Goal: Transaction & Acquisition: Purchase product/service

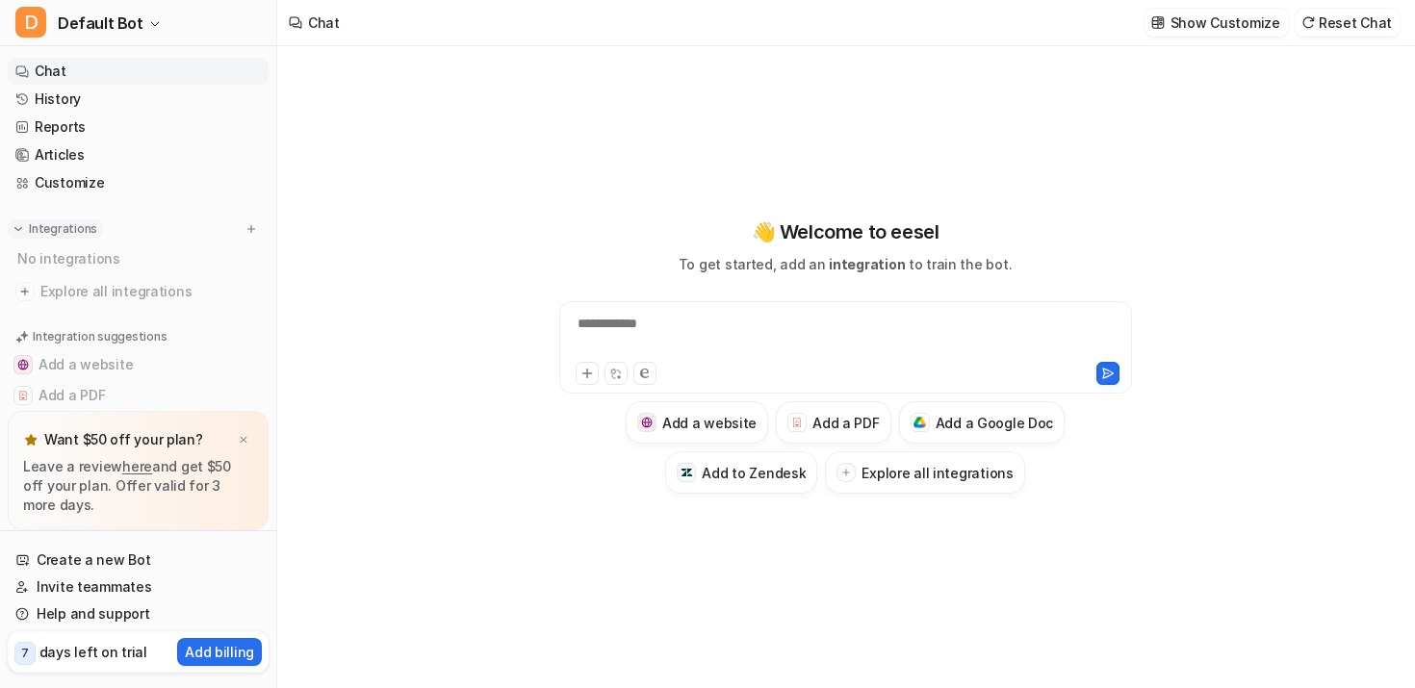
click at [61, 229] on p "Integrations" at bounding box center [63, 228] width 68 height 15
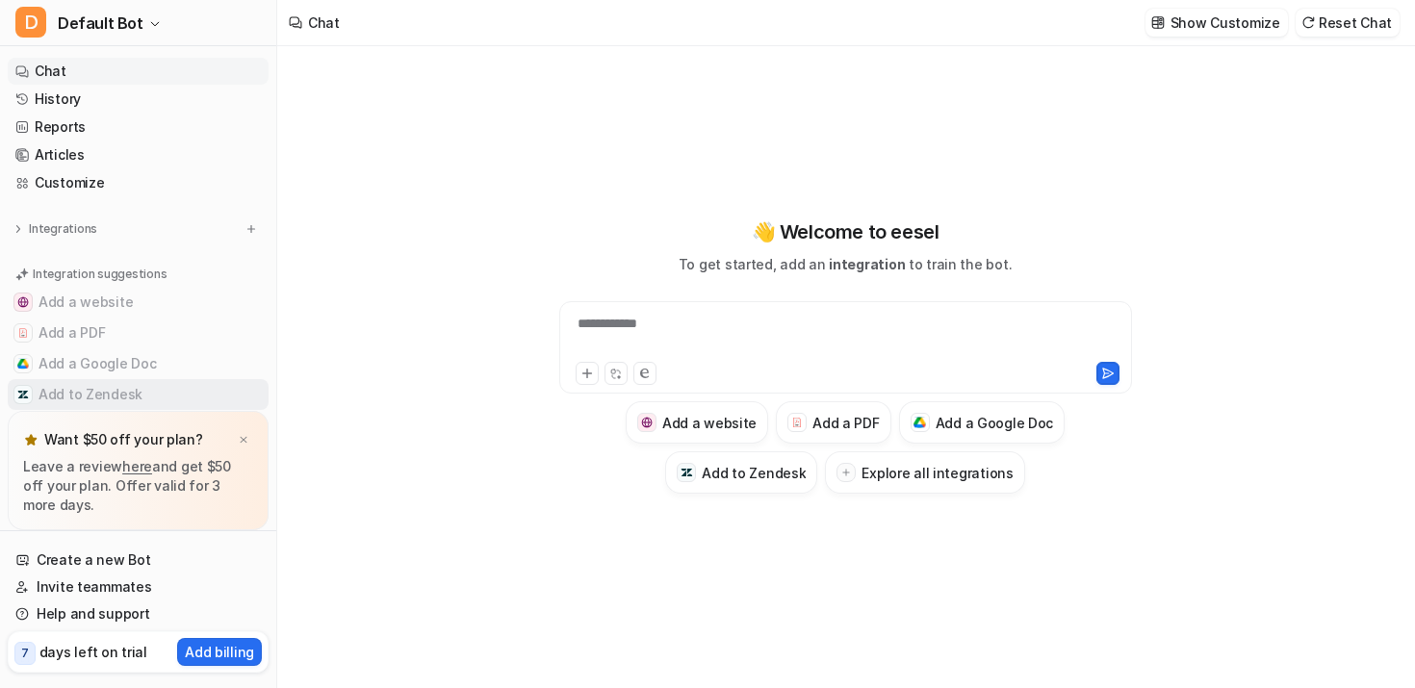
scroll to position [30, 0]
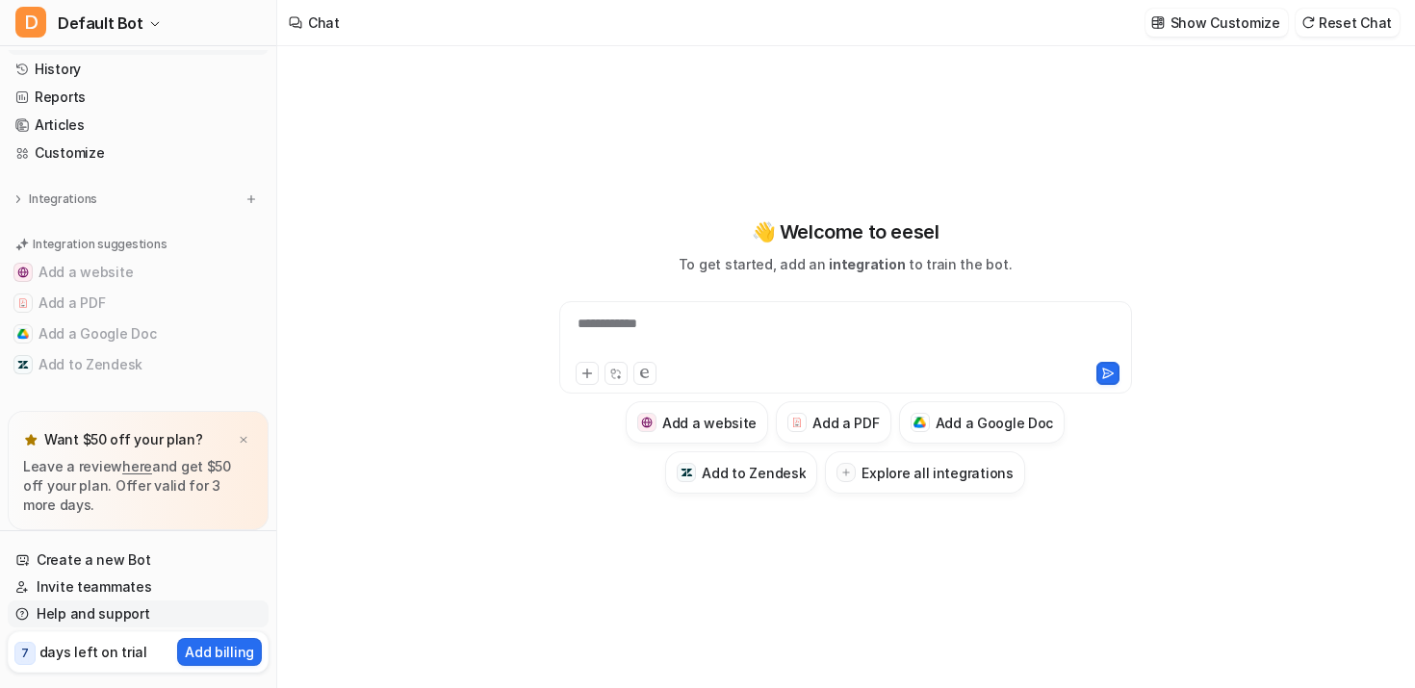
click at [87, 610] on link "Help and support" at bounding box center [138, 614] width 261 height 27
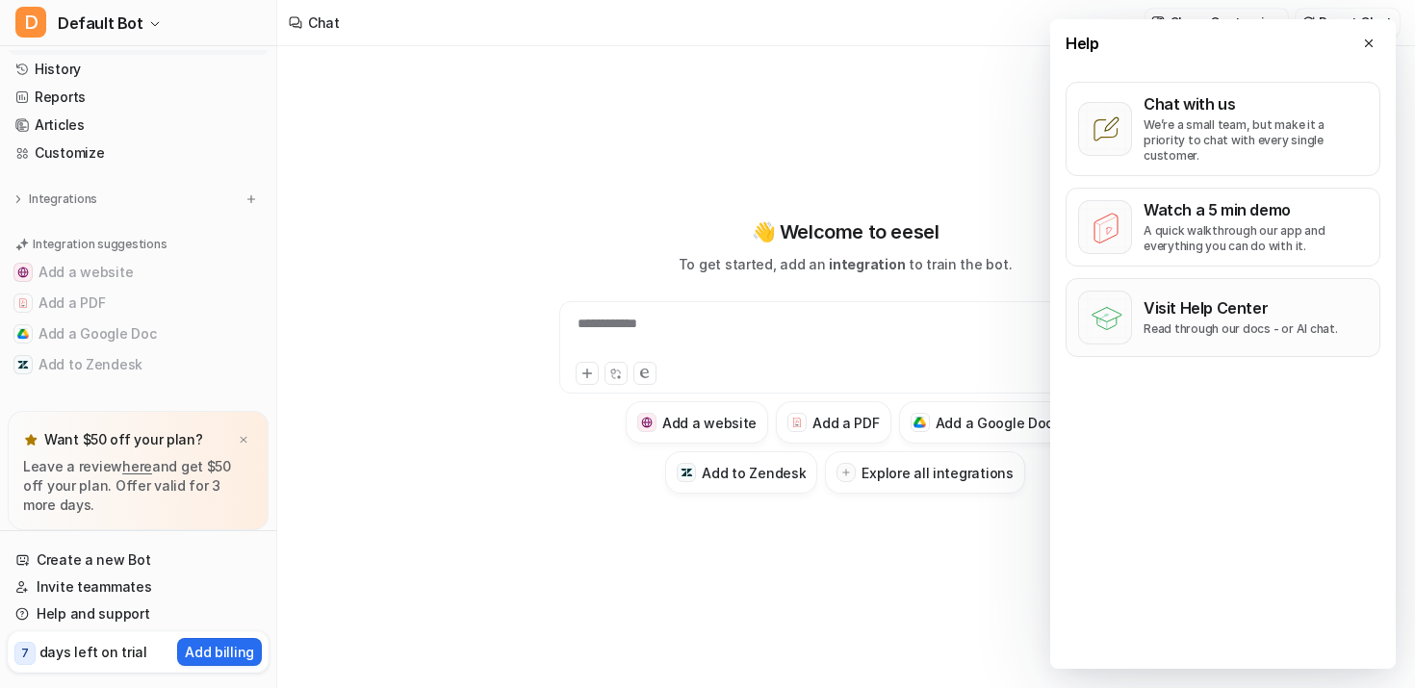
click at [1174, 299] on p "Visit Help Center" at bounding box center [1241, 308] width 195 height 19
click at [91, 196] on button "Integrations" at bounding box center [55, 199] width 95 height 19
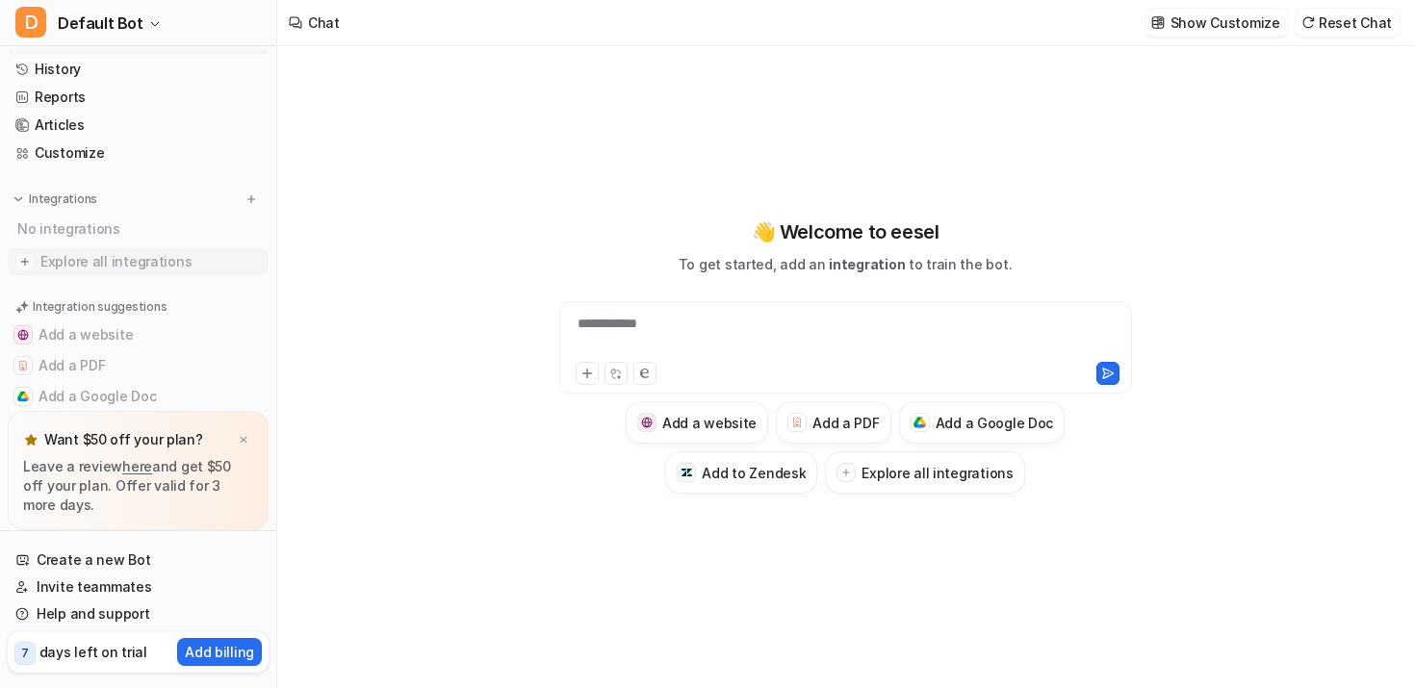
click at [89, 271] on span "Explore all integrations" at bounding box center [150, 262] width 221 height 31
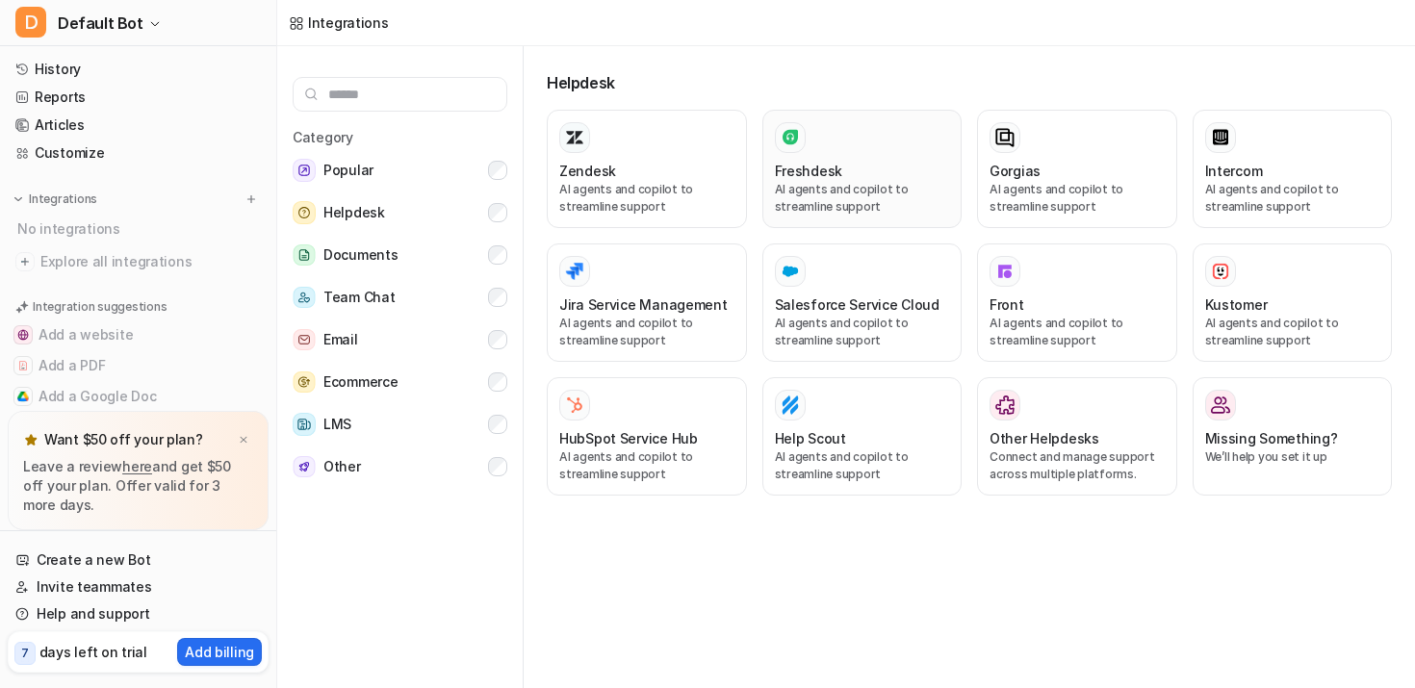
click at [860, 138] on div at bounding box center [862, 137] width 175 height 31
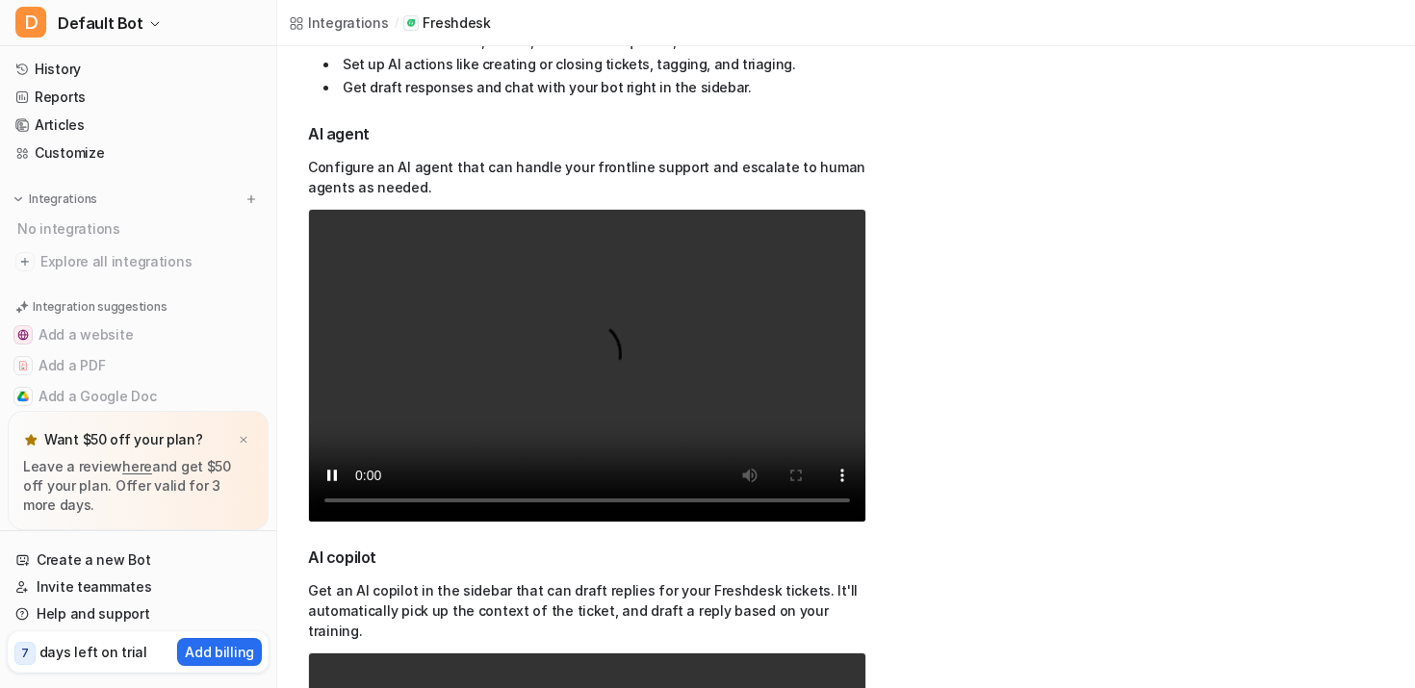
scroll to position [317, 0]
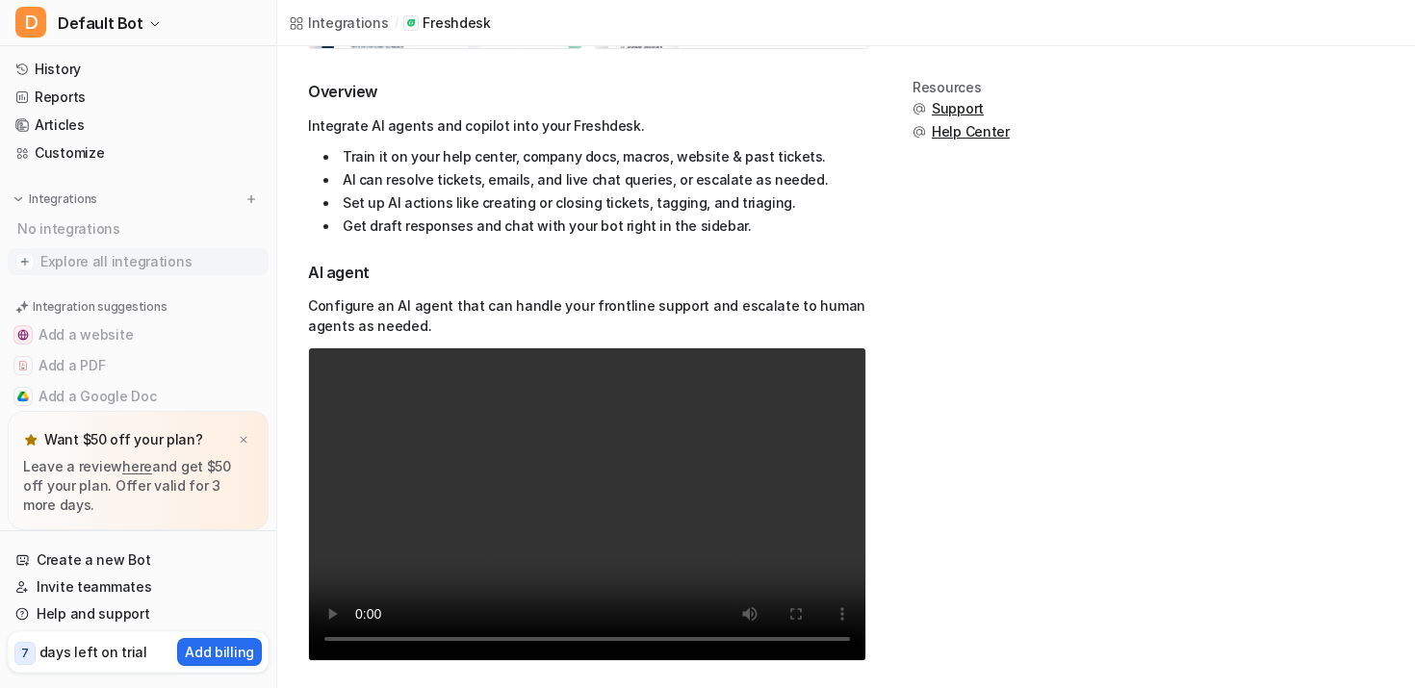
click at [130, 269] on span "Explore all integrations" at bounding box center [150, 262] width 221 height 31
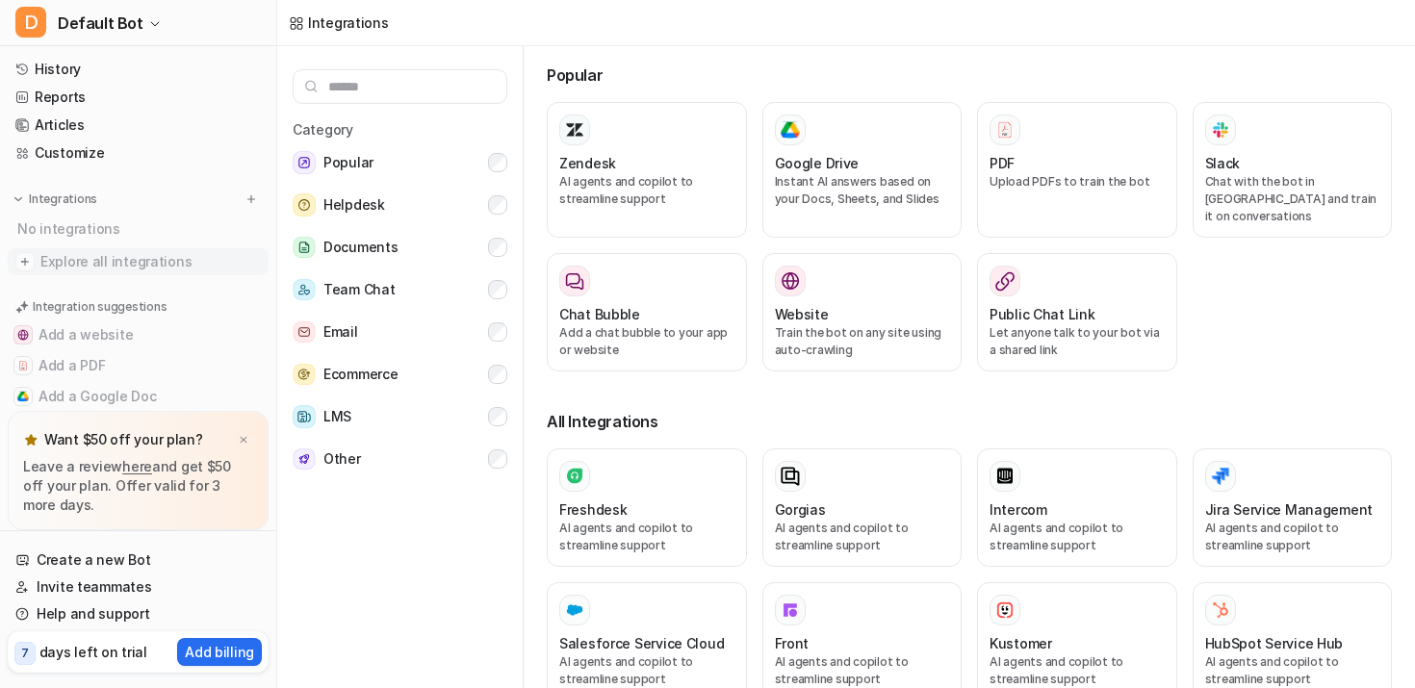
scroll to position [8, 0]
click at [487, 201] on button "Helpdesk" at bounding box center [400, 205] width 215 height 39
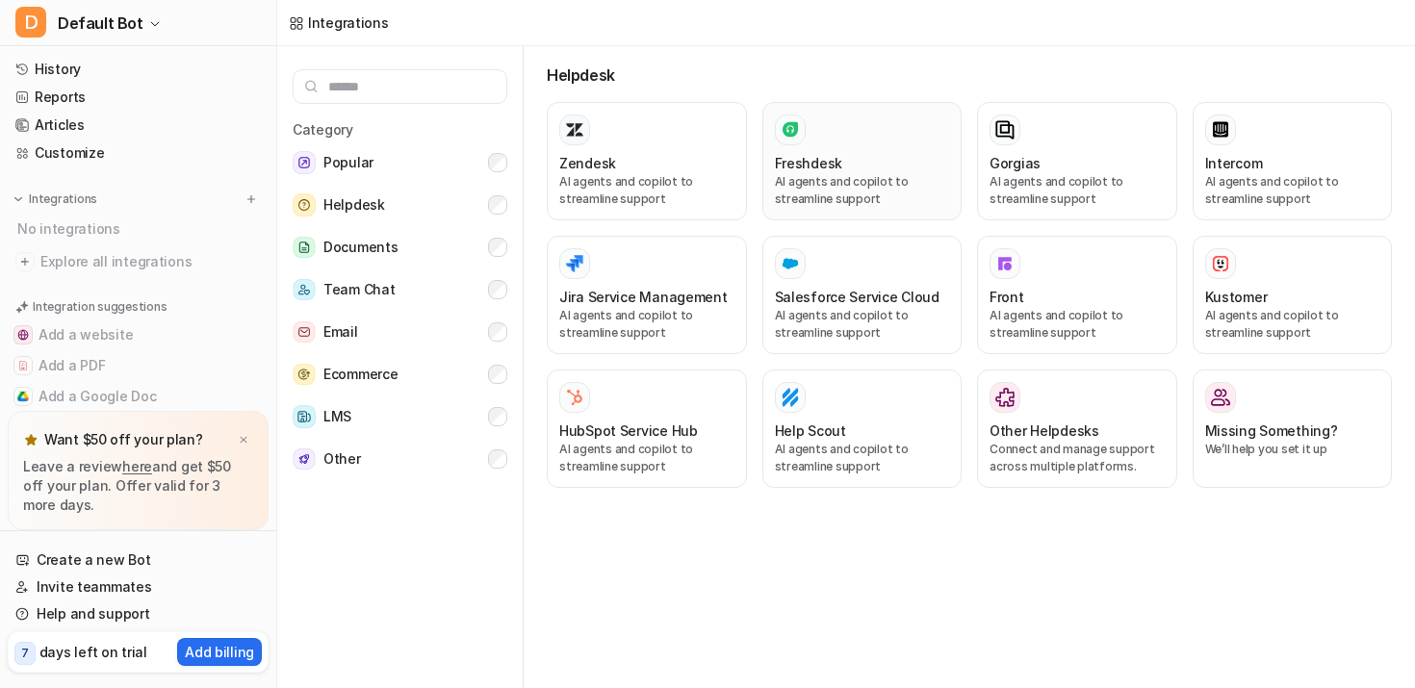
click at [857, 170] on div "Freshdesk" at bounding box center [862, 163] width 175 height 20
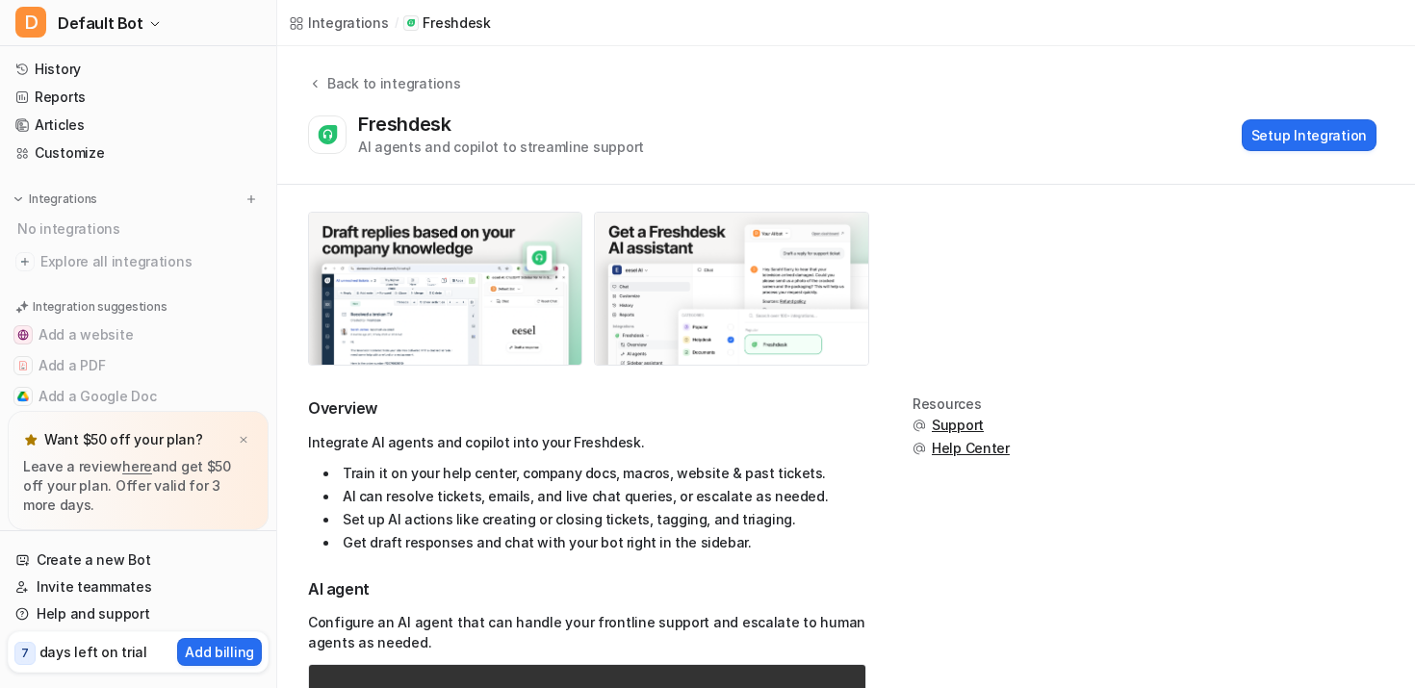
click at [683, 148] on div "Freshdesk AI agents and copilot to streamline support Setup Integration" at bounding box center [842, 135] width 1069 height 44
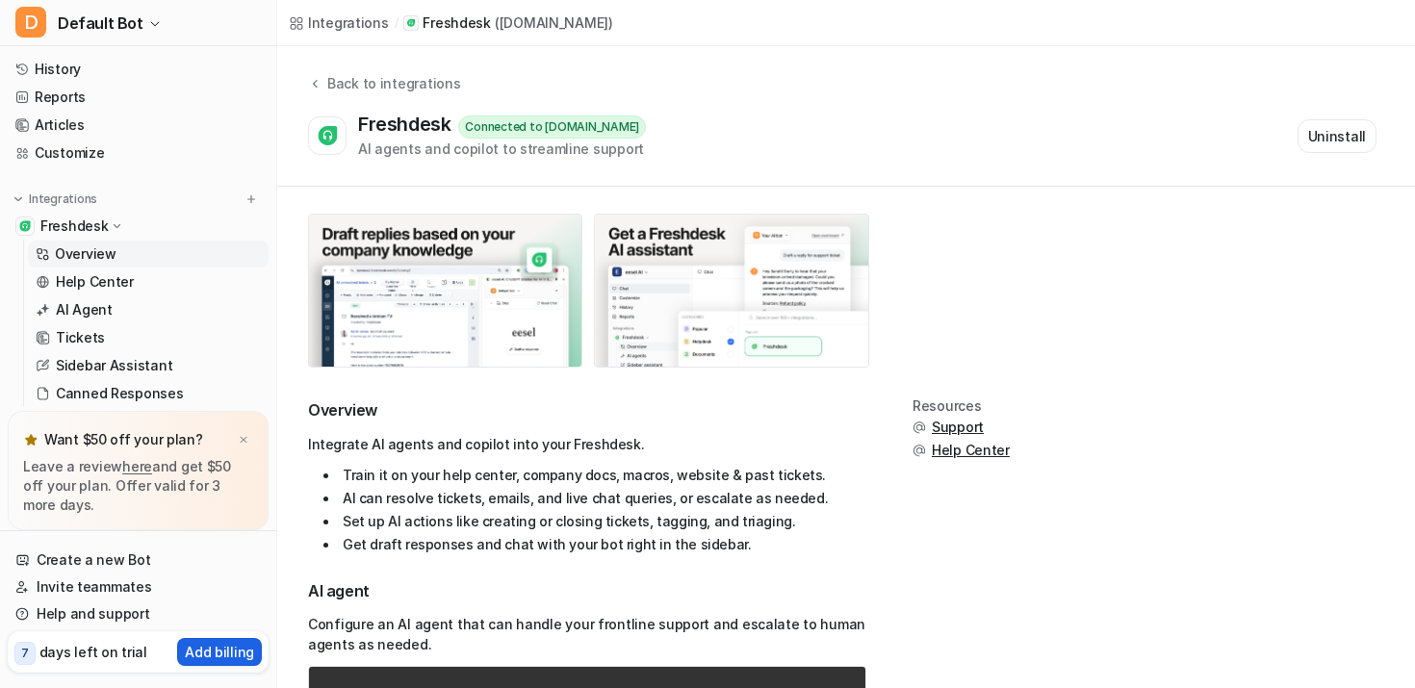
click at [211, 658] on p "Add billing" at bounding box center [219, 652] width 69 height 20
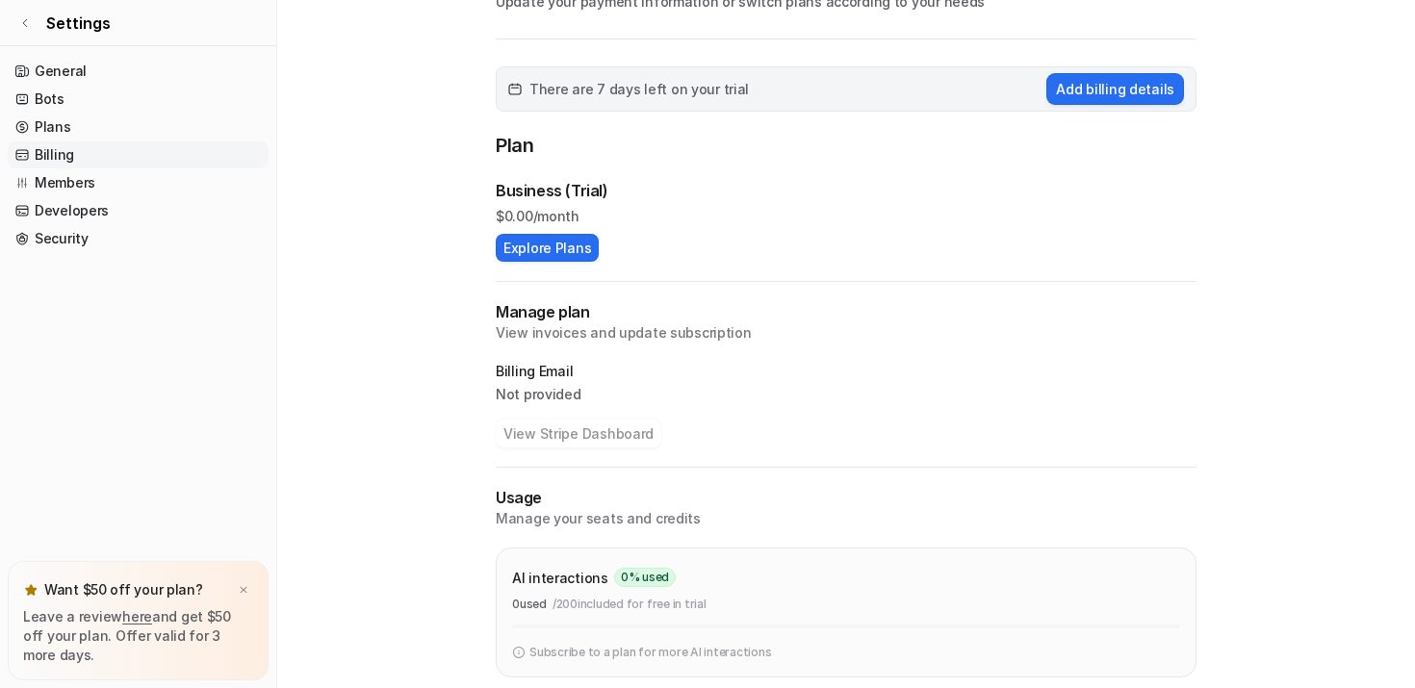
scroll to position [111, 0]
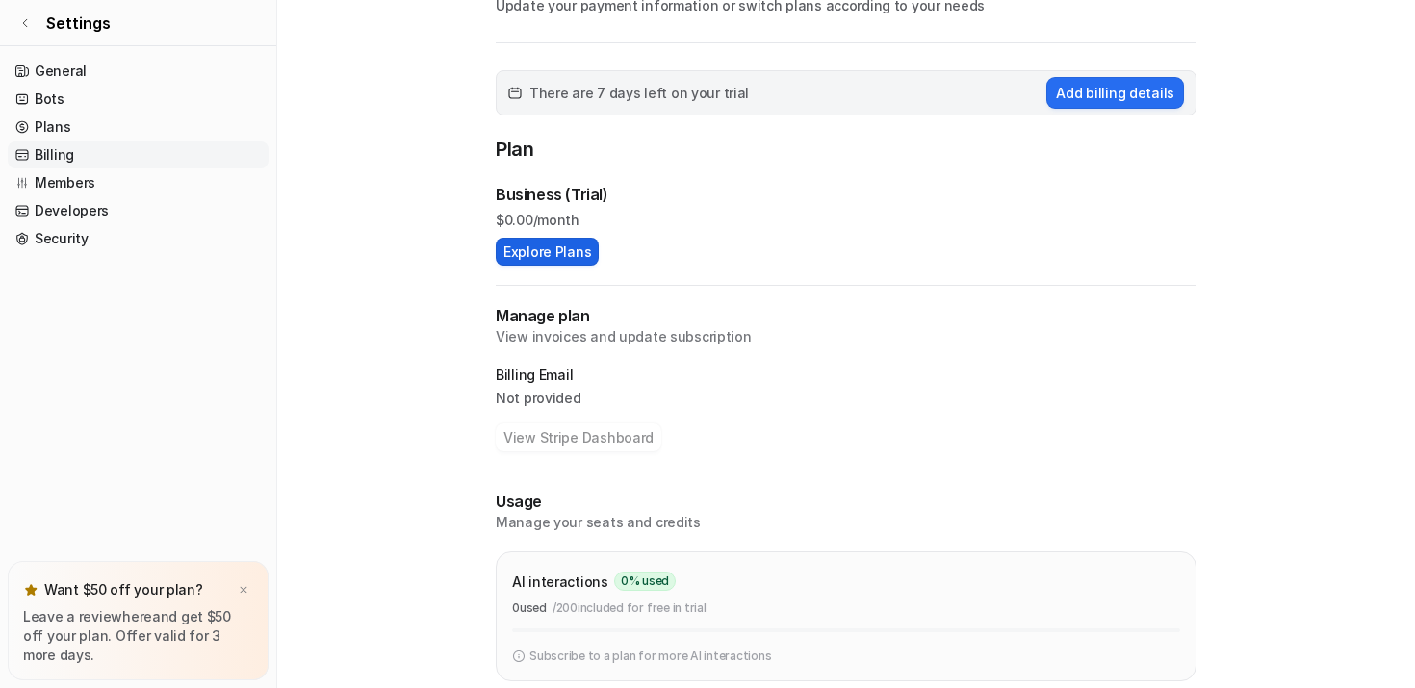
click at [553, 262] on button "Explore Plans" at bounding box center [547, 252] width 103 height 28
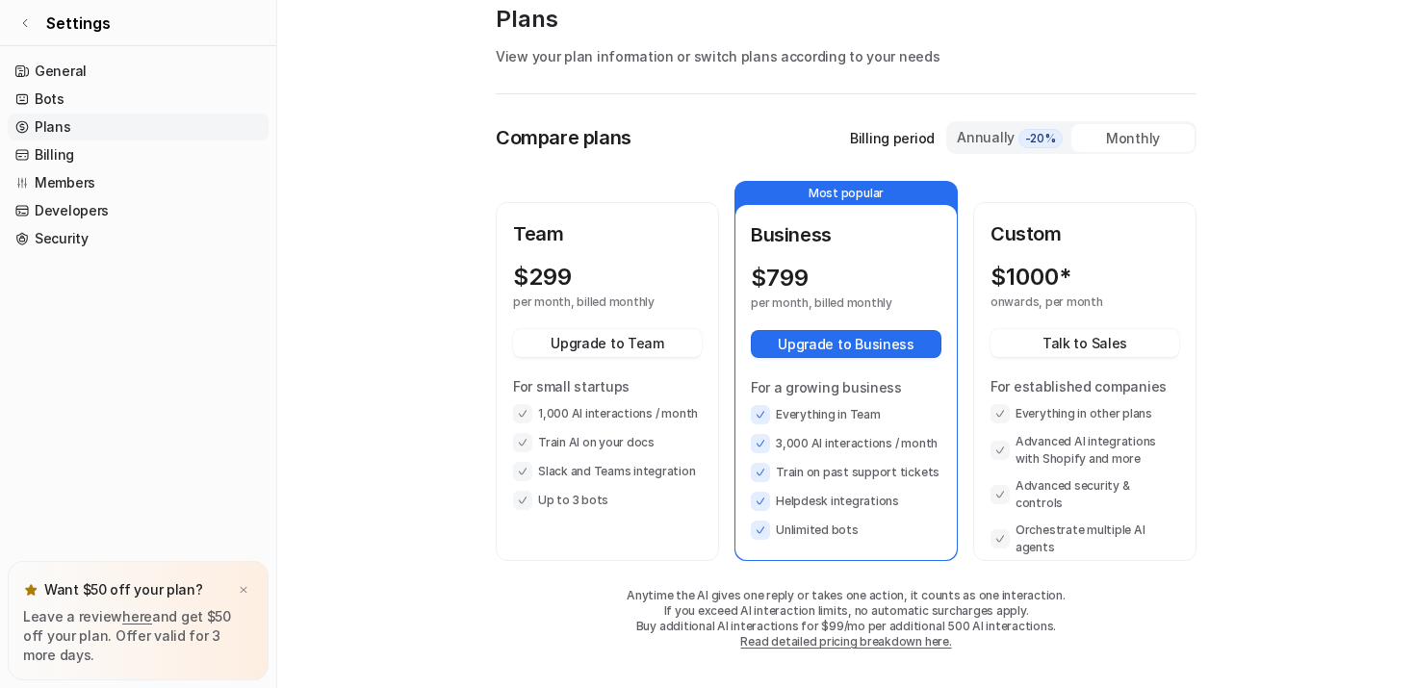
scroll to position [59, 0]
click at [1012, 139] on div "Annually -20%" at bounding box center [1010, 138] width 108 height 21
click at [1128, 409] on li "Everything in other plans" at bounding box center [1085, 414] width 189 height 19
click at [1081, 249] on div "Custom $ 1000* onwards, per year Talk to Sales For established companies Everyt…" at bounding box center [1085, 389] width 189 height 337
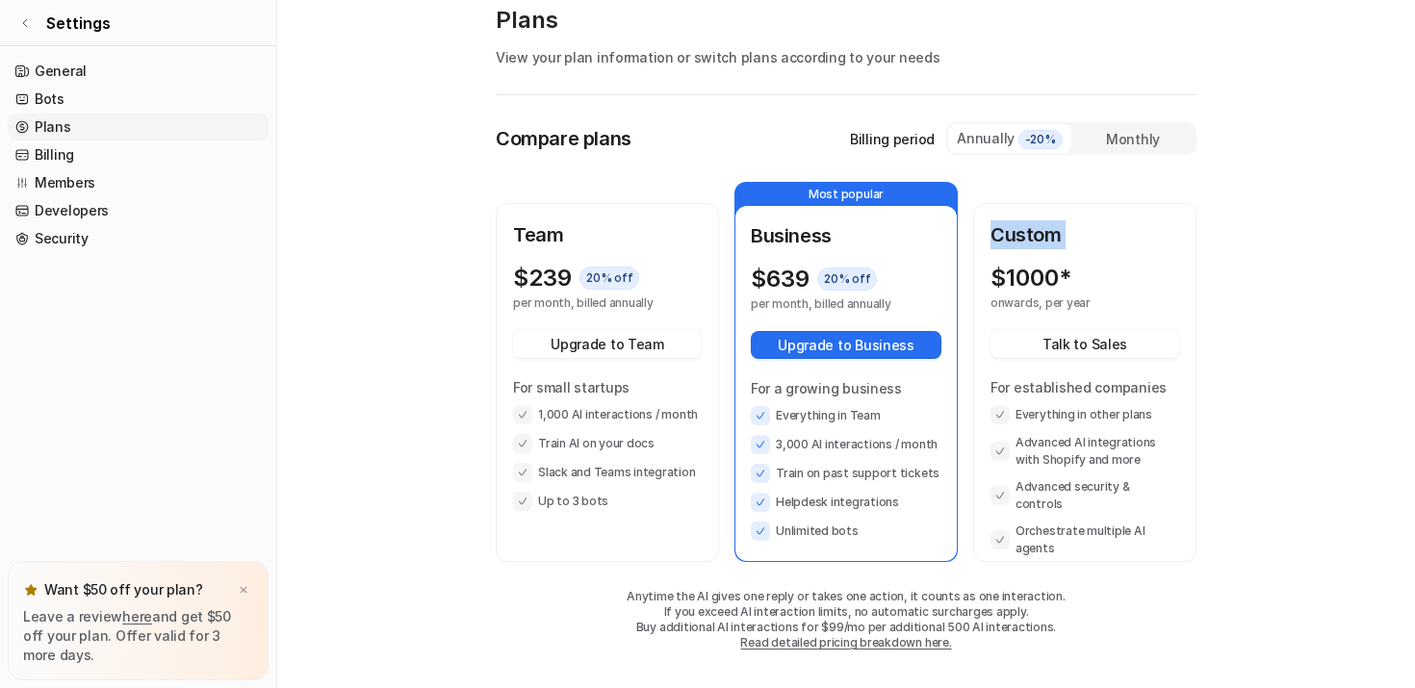
click at [1081, 249] on div "Custom $ 1000* onwards, per year Talk to Sales For established companies Everyt…" at bounding box center [1085, 389] width 189 height 337
click at [1054, 284] on p "$ 1000*" at bounding box center [1031, 278] width 81 height 27
click at [1136, 140] on div "Monthly" at bounding box center [1133, 139] width 123 height 28
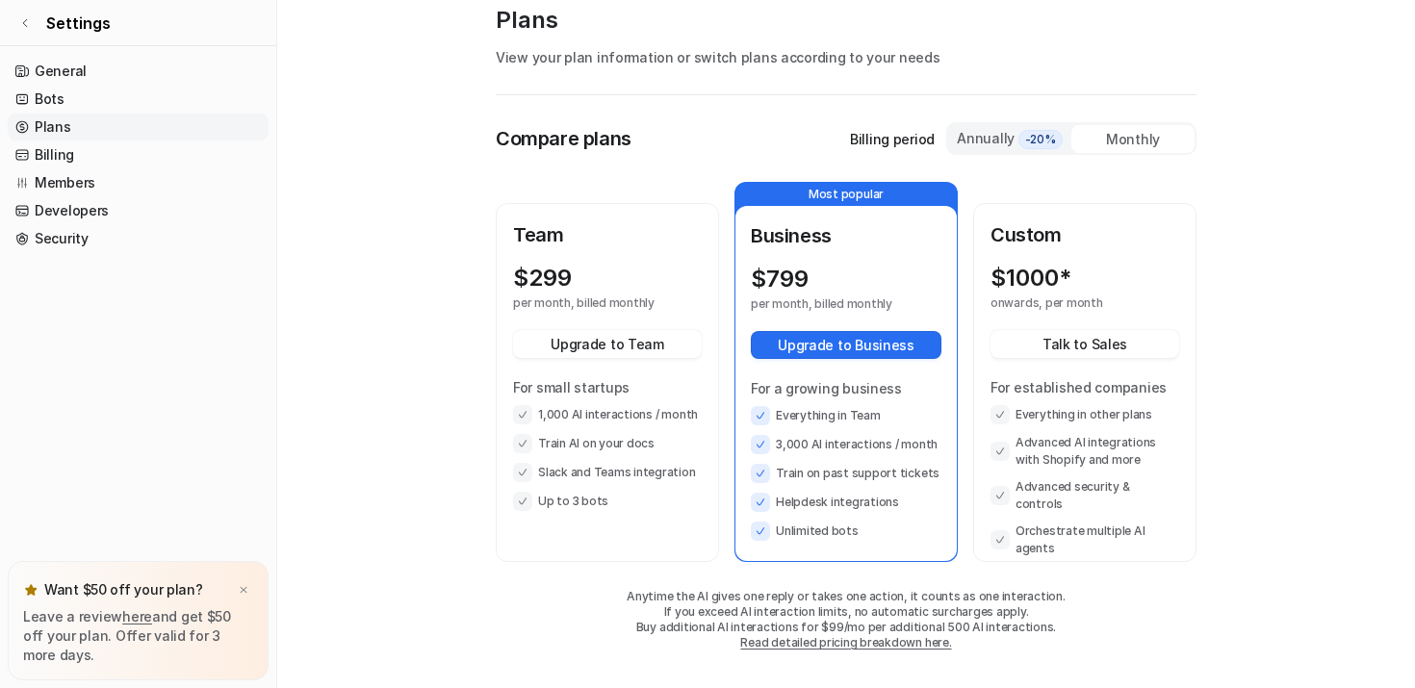
click at [413, 509] on main "Workspace settings / Plans Plans View your plan information or switch plans acc…" at bounding box center [846, 315] width 1138 height 748
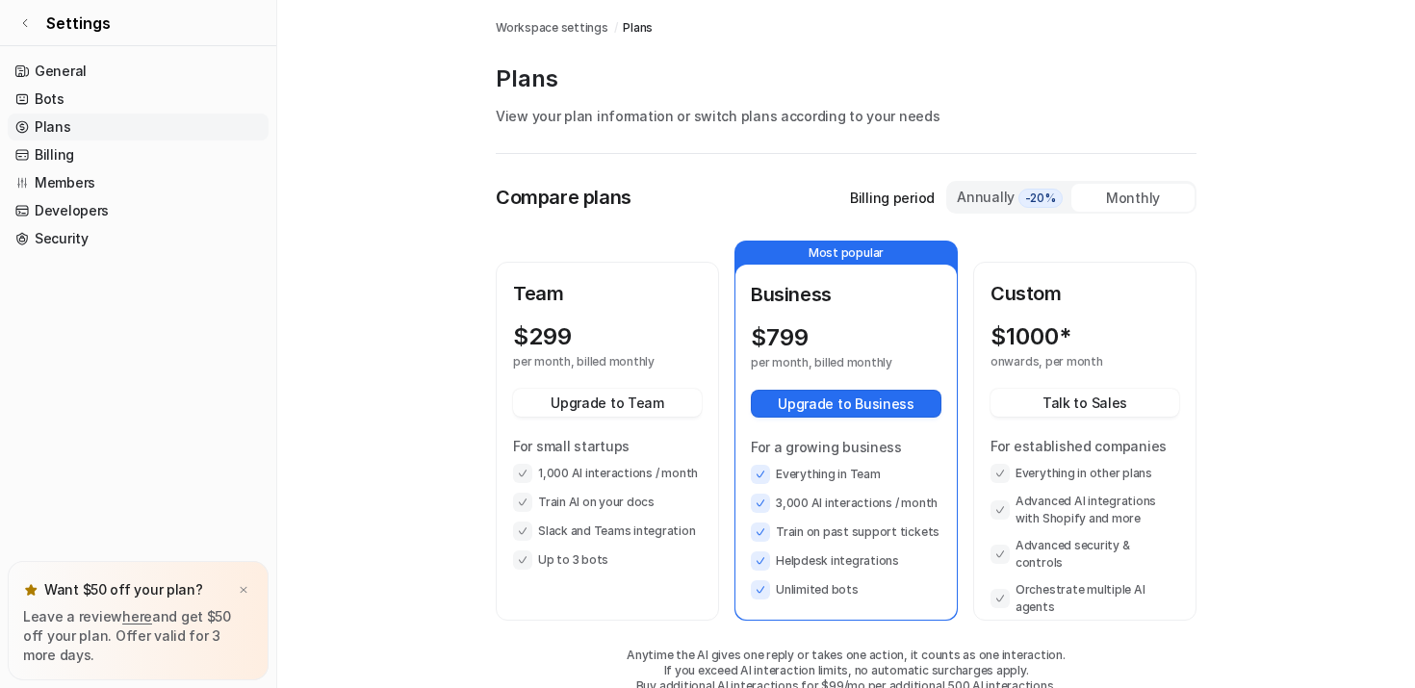
click at [1157, 62] on div "Workspace settings / Plans Plans View your plan information or switch plans acc…" at bounding box center [846, 374] width 701 height 748
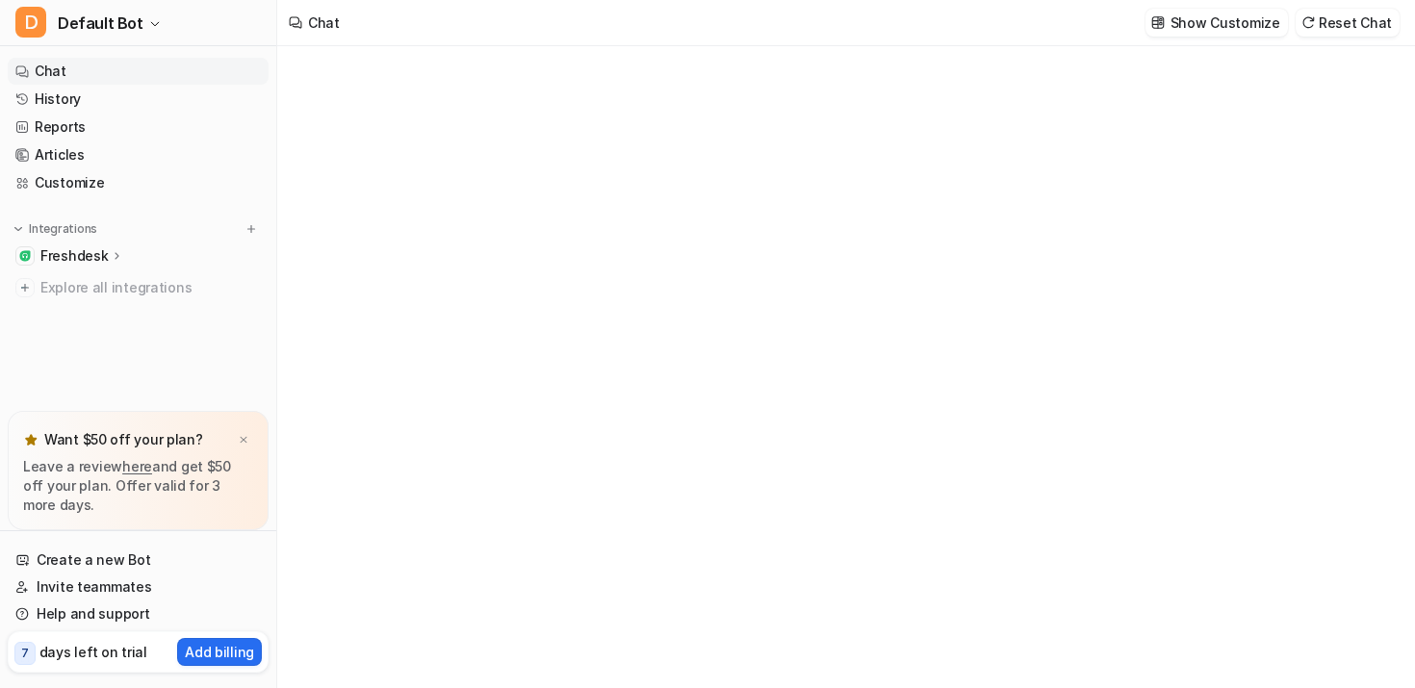
type textarea "**********"
click at [70, 257] on p "Freshdesk" at bounding box center [73, 256] width 67 height 19
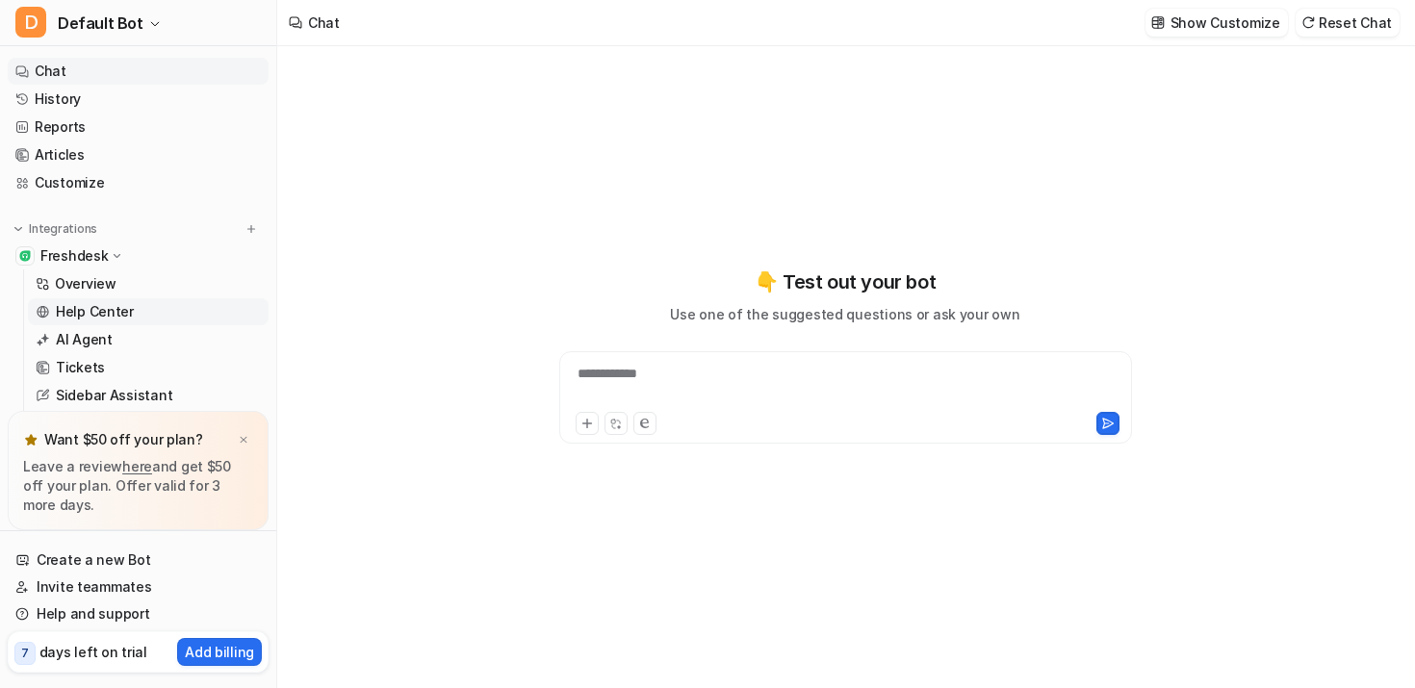
click at [74, 305] on p "Help Center" at bounding box center [95, 311] width 78 height 19
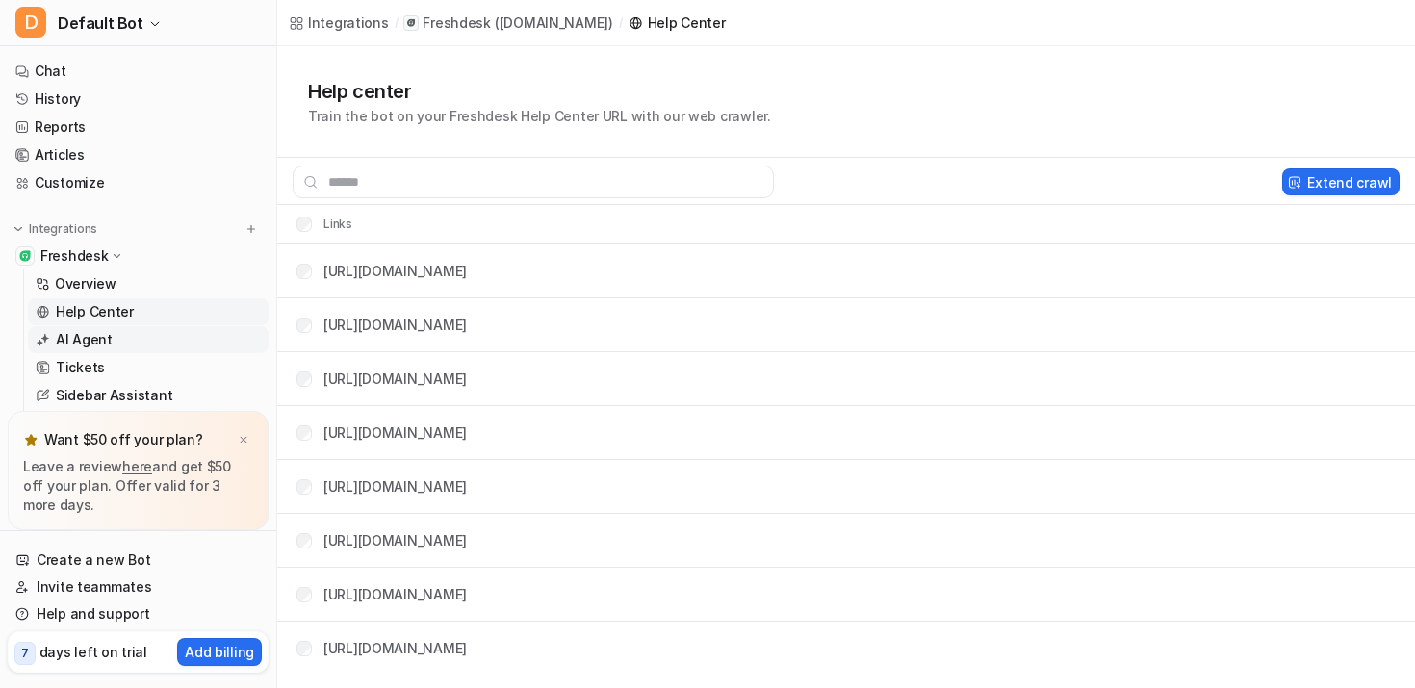
click at [114, 345] on link "AI Agent" at bounding box center [148, 339] width 241 height 27
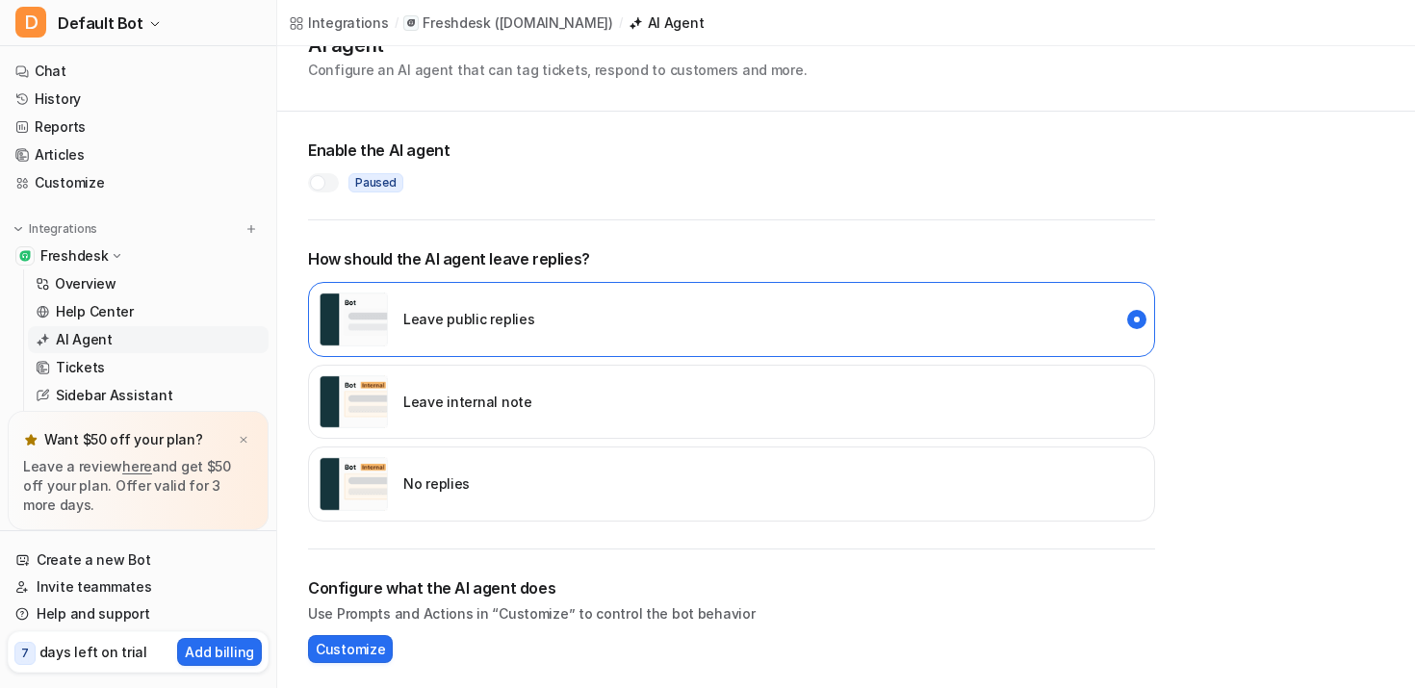
scroll to position [407, 0]
